Goal: Check status: Check status

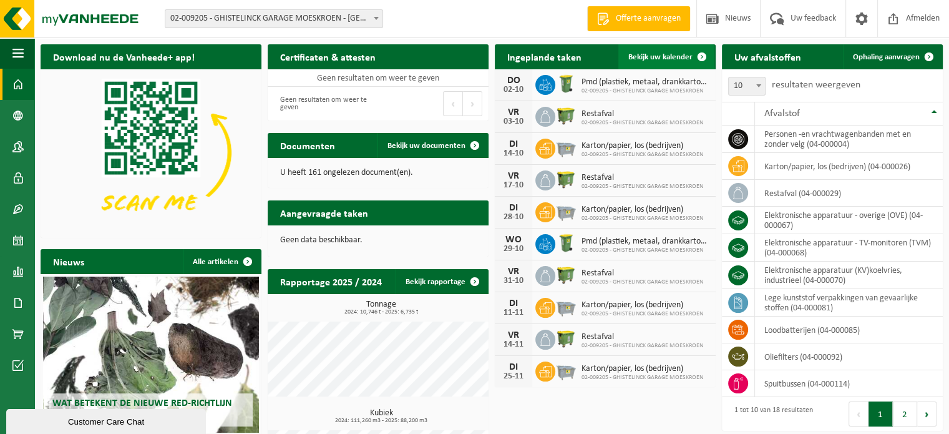
click at [679, 61] on span "Bekijk uw kalender" at bounding box center [661, 57] width 64 height 8
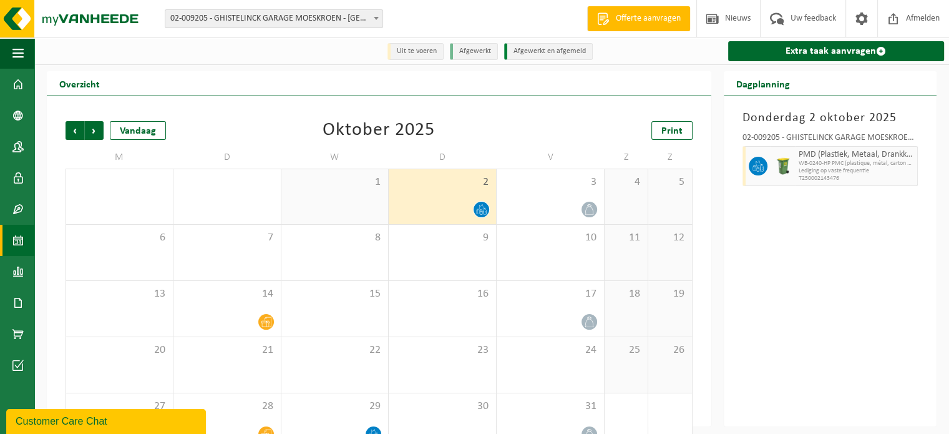
click at [476, 211] on span at bounding box center [482, 210] width 16 height 16
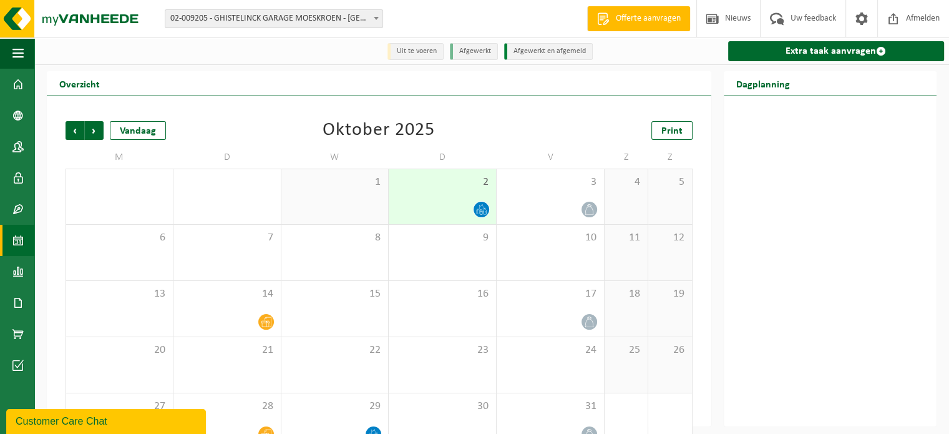
click at [480, 208] on icon at bounding box center [481, 209] width 11 height 11
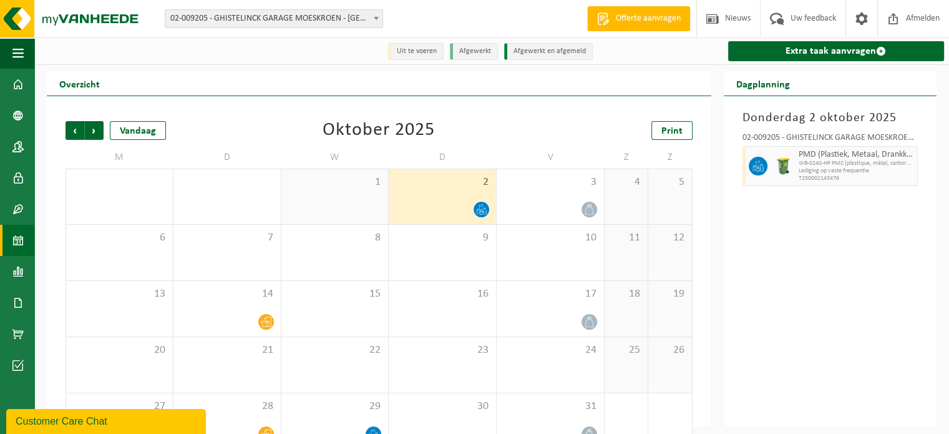
click at [828, 172] on span "Lediging op vaste frequentie" at bounding box center [857, 170] width 116 height 7
drag, startPoint x: 918, startPoint y: 158, endPoint x: 901, endPoint y: 164, distance: 17.4
click at [901, 164] on div "PMD (Plastiek, Metaal, Drankkartons) (bedrijven) WB-0240-HP PMC (plastique, mét…" at bounding box center [857, 166] width 123 height 40
drag, startPoint x: 878, startPoint y: 177, endPoint x: 907, endPoint y: 247, distance: 75.8
click at [911, 244] on div "[DATE] 02-009205 - GHISTELINCK GARAGE MOESKROEN - MOESKROEN PMD (Plastiek, Meta…" at bounding box center [830, 261] width 213 height 330
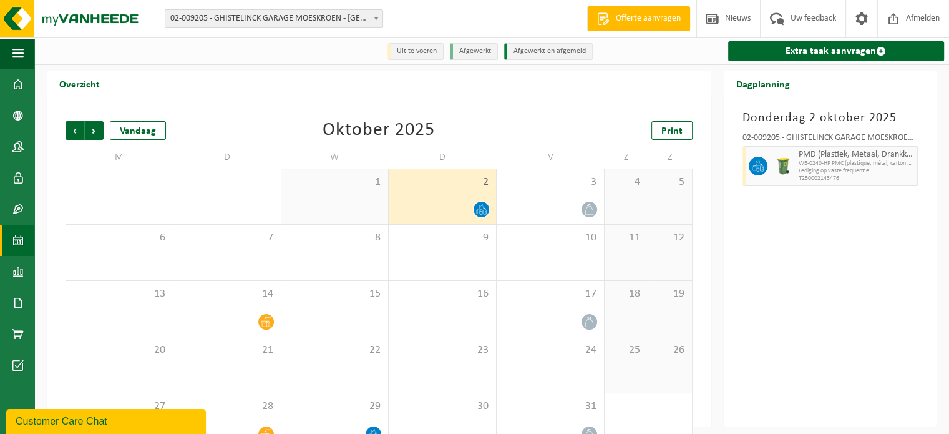
click at [484, 212] on icon at bounding box center [484, 211] width 3 height 6
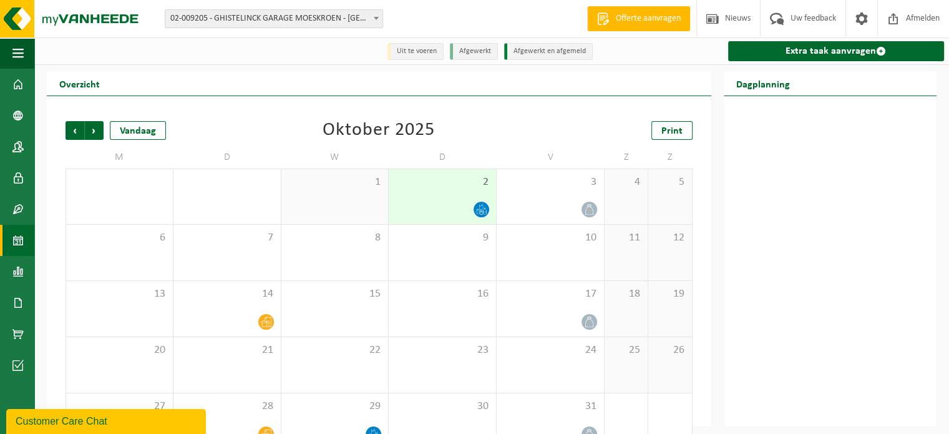
click at [484, 212] on icon at bounding box center [484, 211] width 3 height 6
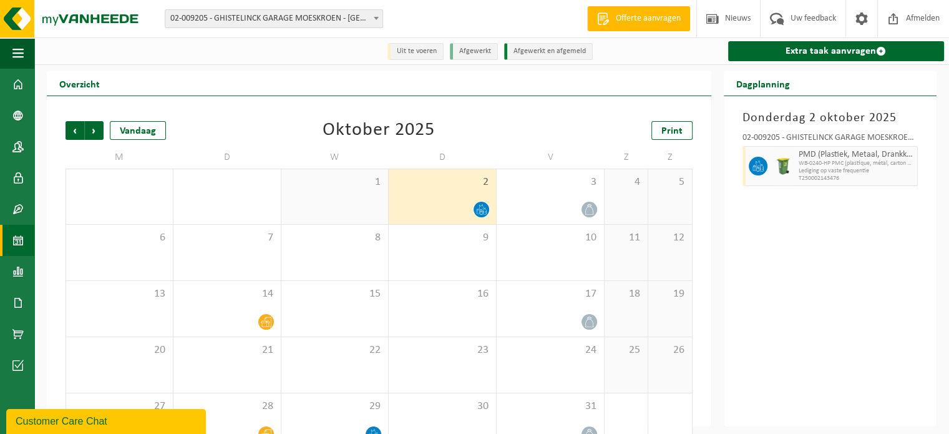
click at [744, 166] on div at bounding box center [757, 166] width 28 height 40
click at [763, 166] on span at bounding box center [758, 166] width 19 height 19
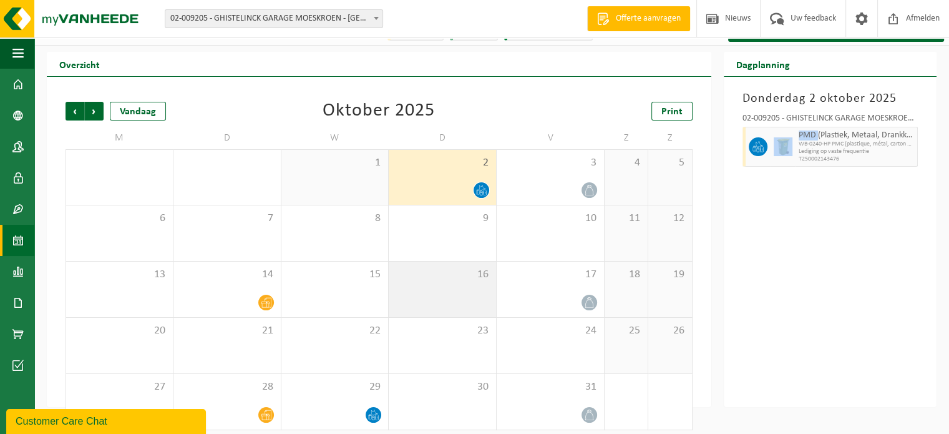
scroll to position [29, 0]
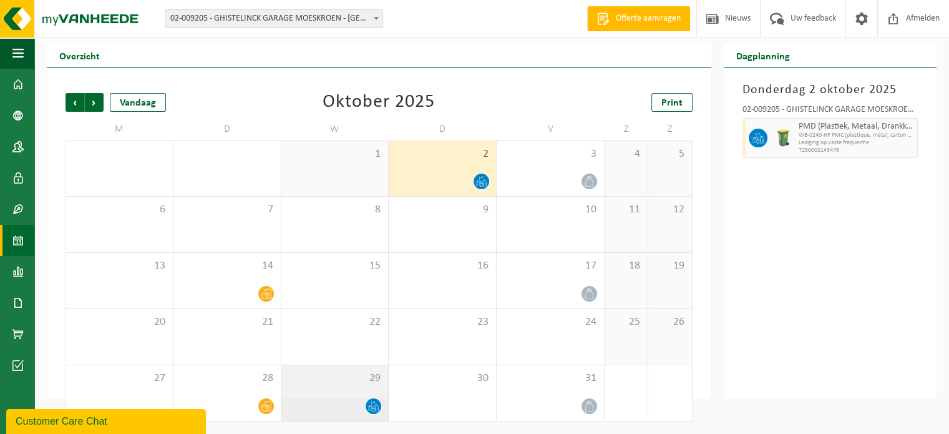
click at [372, 408] on icon at bounding box center [370, 408] width 3 height 5
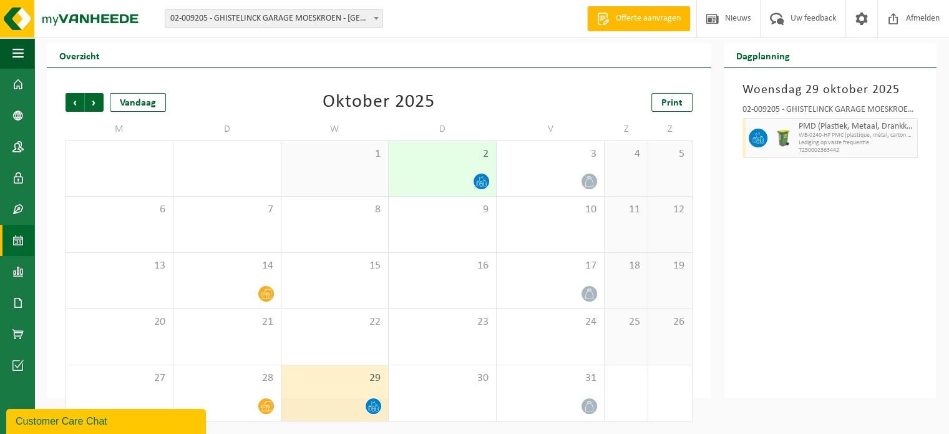
click at [377, 409] on icon at bounding box center [373, 406] width 11 height 11
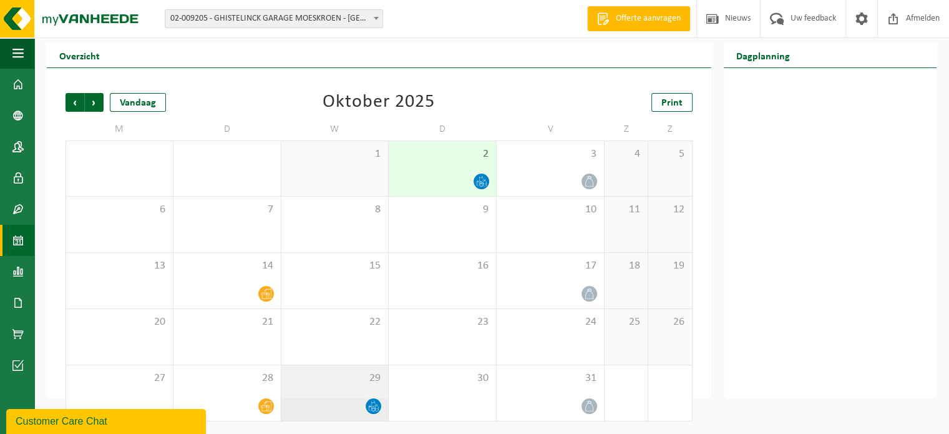
click at [377, 409] on icon at bounding box center [373, 406] width 11 height 11
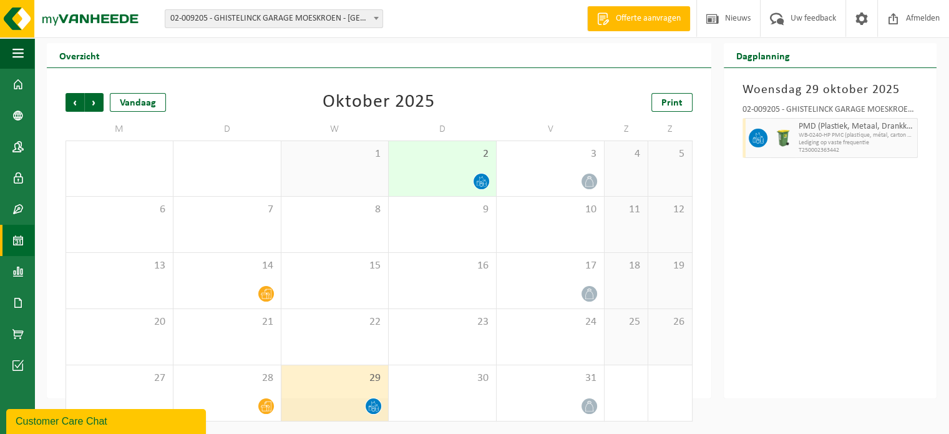
click at [479, 179] on icon at bounding box center [481, 181] width 11 height 11
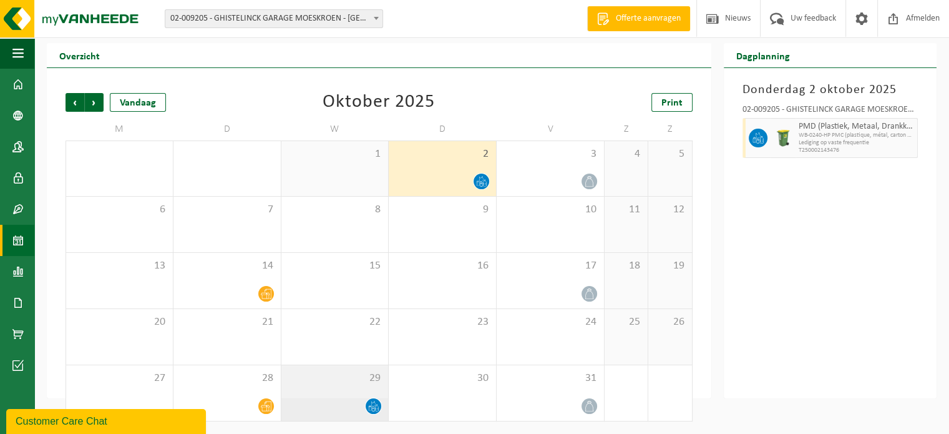
click at [377, 404] on icon at bounding box center [376, 404] width 1 height 1
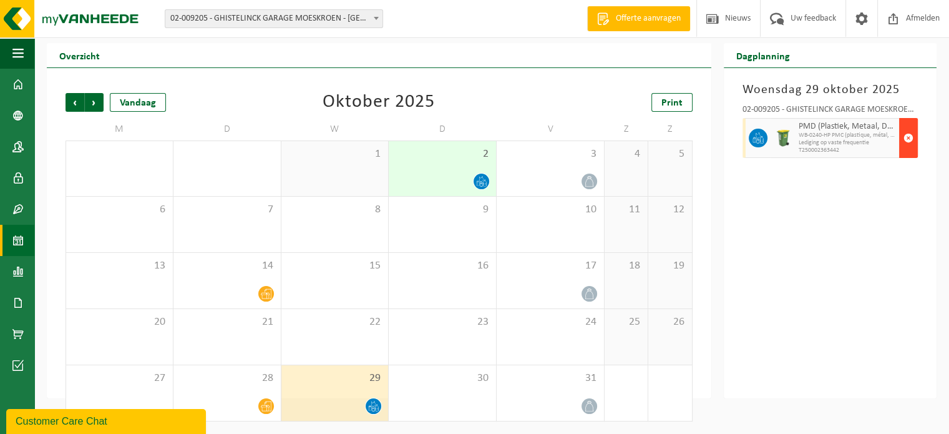
click at [906, 139] on span "button" at bounding box center [909, 137] width 10 height 25
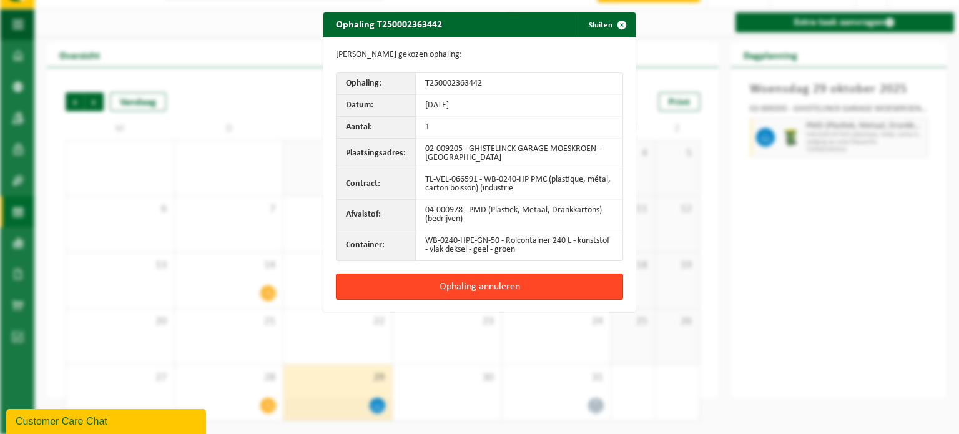
click at [580, 285] on button "Ophaling annuleren" at bounding box center [479, 286] width 287 height 26
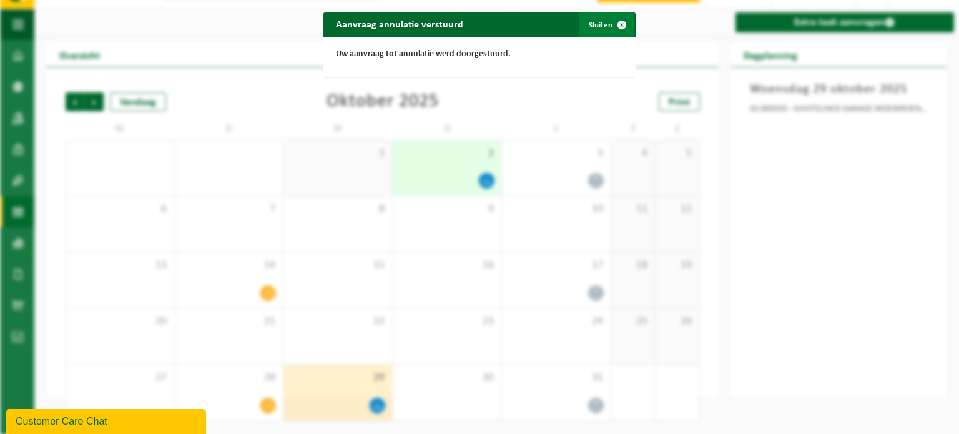
click at [610, 29] on span "button" at bounding box center [621, 24] width 25 height 25
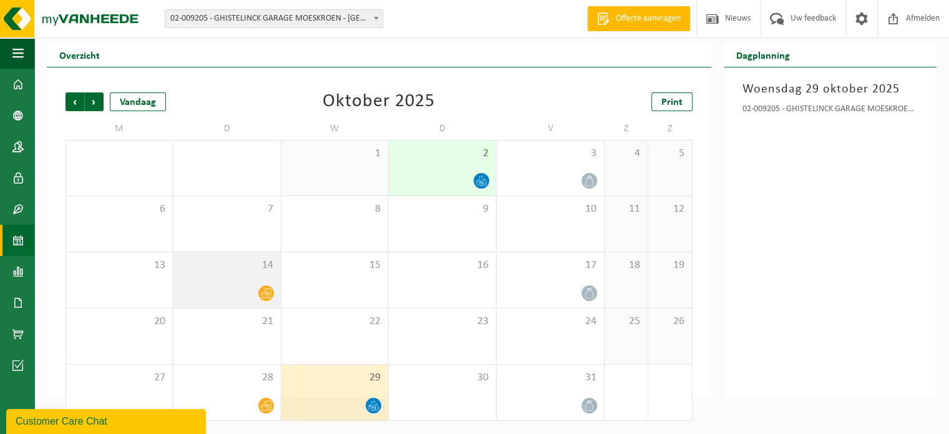
click at [267, 295] on icon at bounding box center [266, 293] width 11 height 11
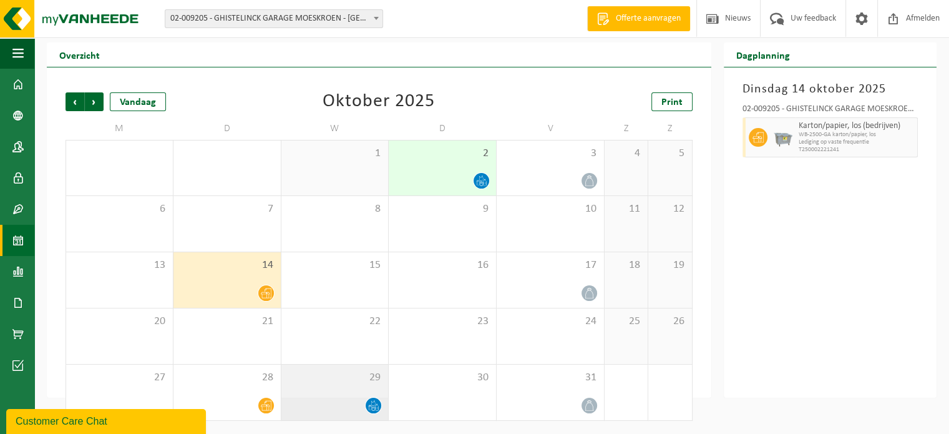
click at [378, 409] on icon at bounding box center [373, 405] width 11 height 11
